Goal: Task Accomplishment & Management: Manage account settings

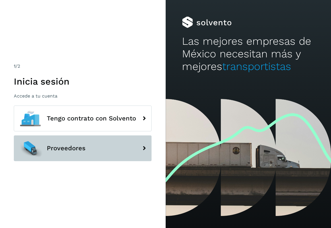
click at [143, 151] on icon at bounding box center [143, 148] width 11 height 11
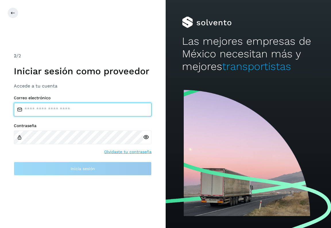
type input "**********"
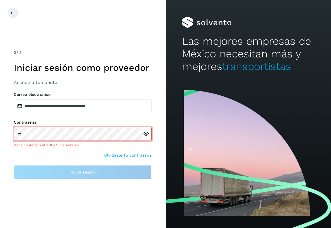
click at [146, 134] on icon at bounding box center [146, 134] width 6 height 6
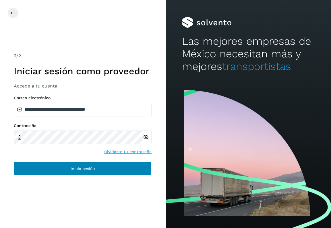
click at [69, 167] on button "Inicia sesión" at bounding box center [83, 169] width 138 height 14
